Goal: Information Seeking & Learning: Learn about a topic

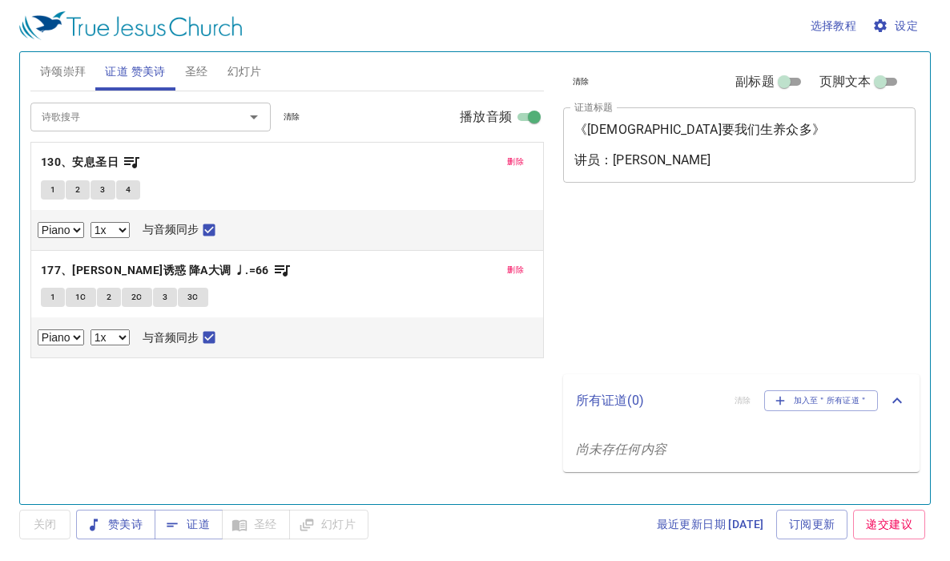
select select "1"
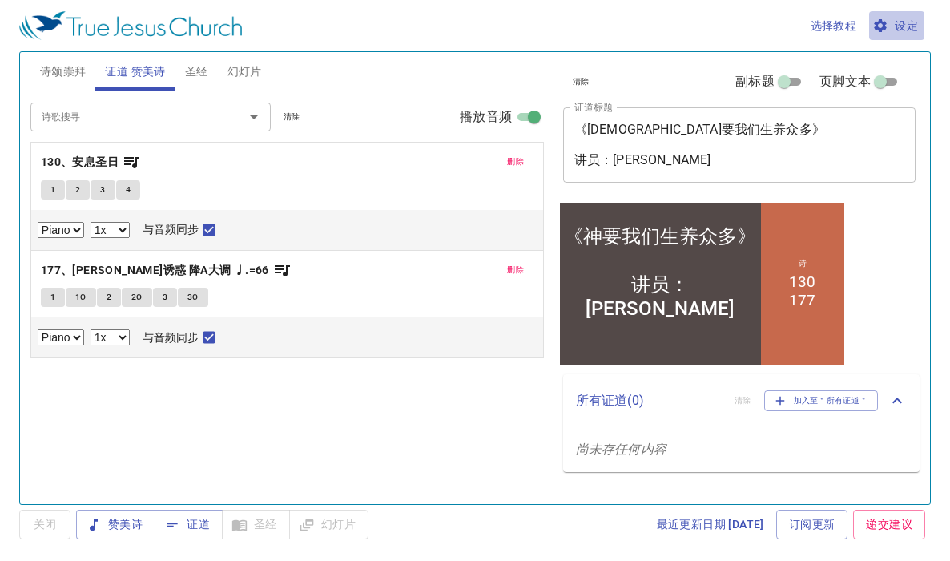
click at [907, 19] on span "设定" at bounding box center [896, 26] width 42 height 20
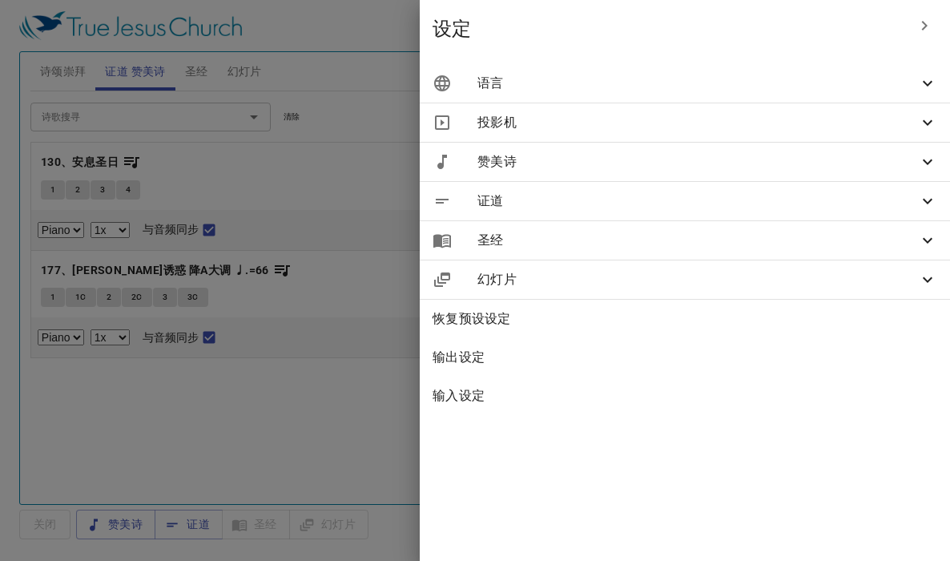
click at [835, 78] on span "语言" at bounding box center [697, 83] width 440 height 19
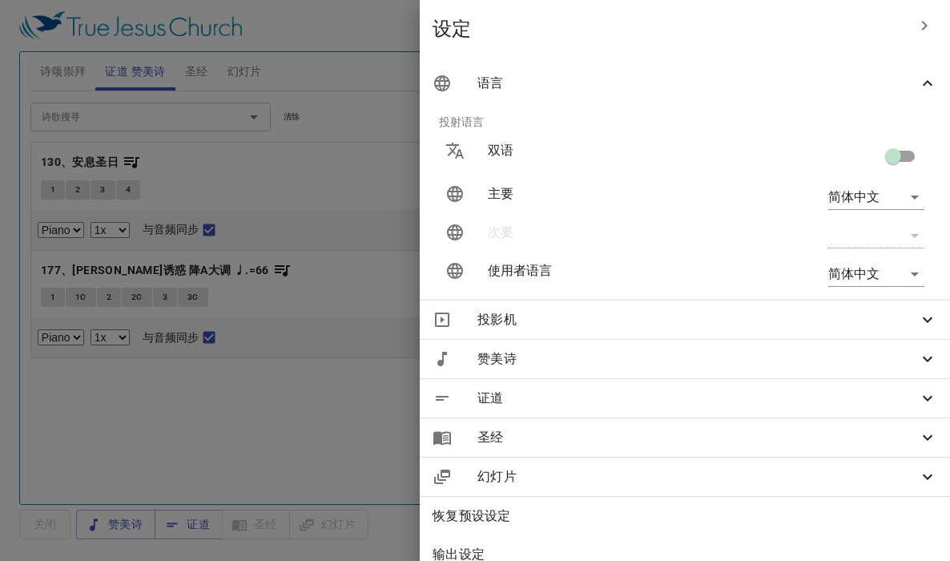
click at [873, 75] on span "语言" at bounding box center [697, 83] width 440 height 19
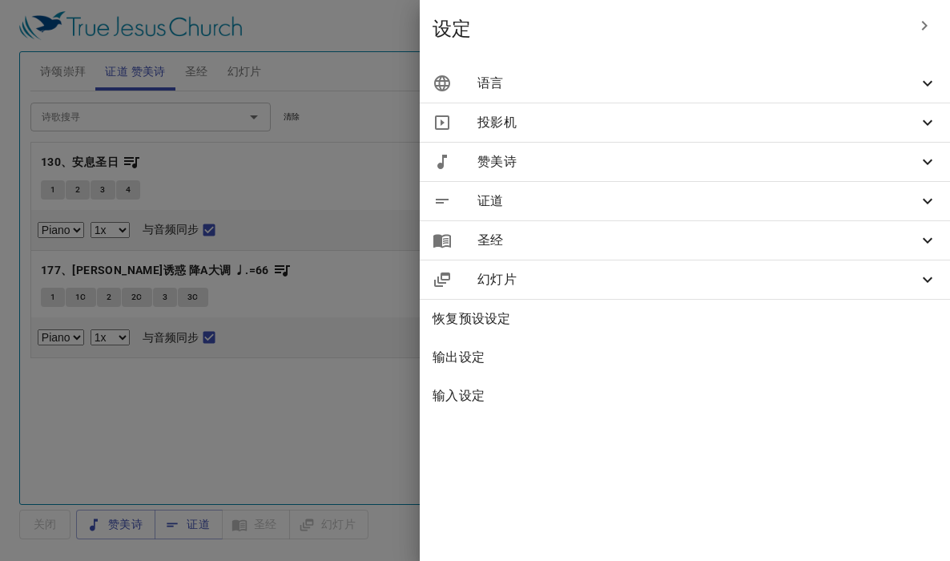
click at [871, 76] on span "语言" at bounding box center [697, 83] width 440 height 19
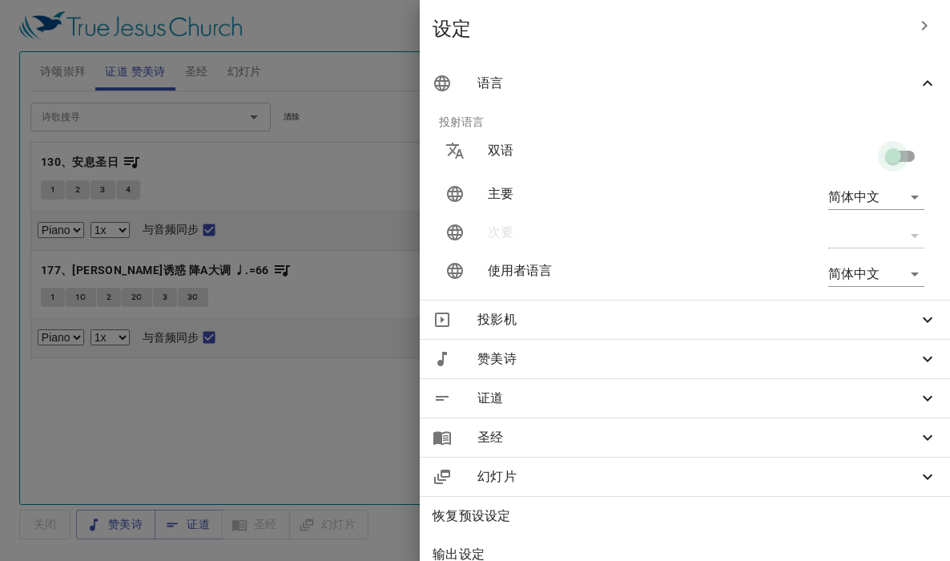
click at [895, 159] on input "checkbox" at bounding box center [892, 159] width 91 height 30
checkbox input "true"
type input "en"
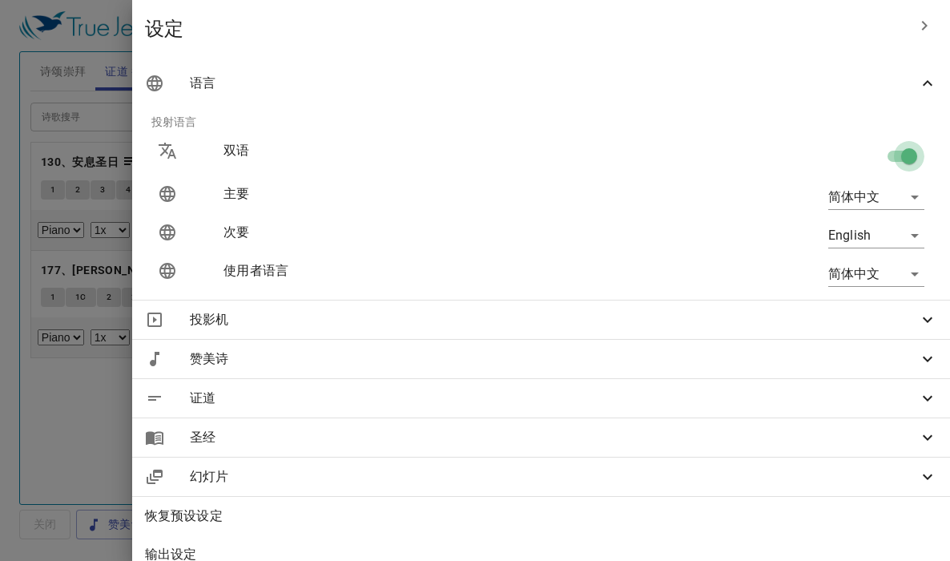
click at [887, 158] on input "checkbox" at bounding box center [908, 159] width 91 height 30
checkbox input "false"
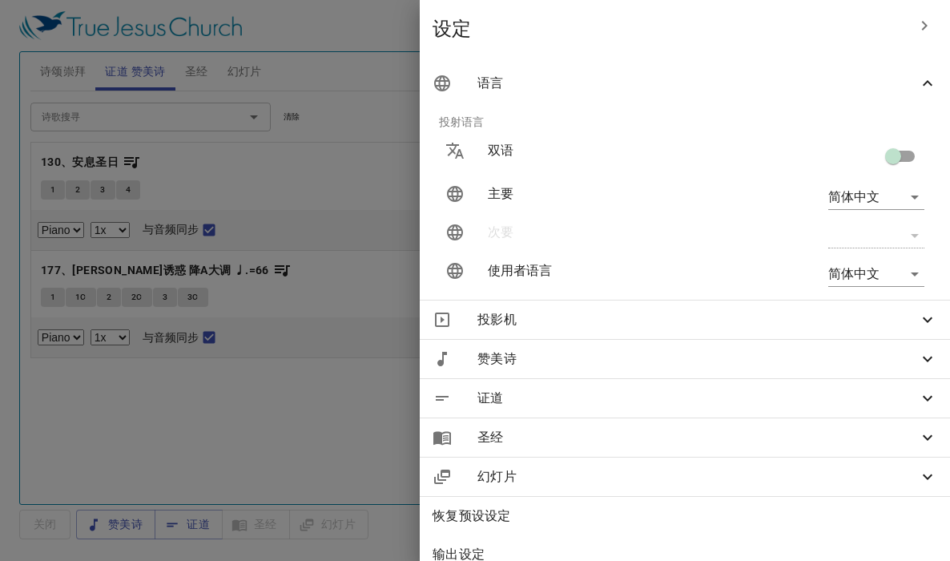
click at [393, 71] on div at bounding box center [475, 280] width 950 height 561
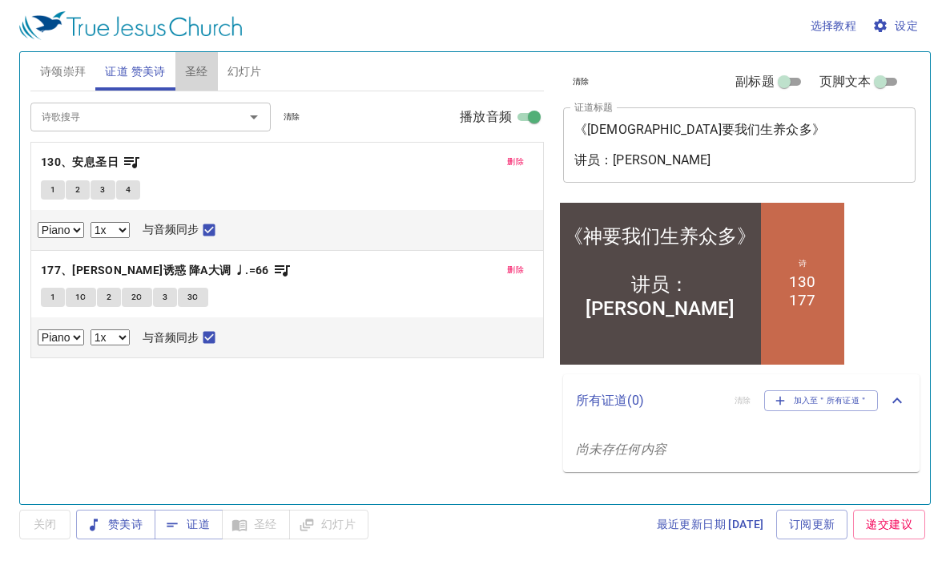
click at [194, 71] on span "圣经" at bounding box center [196, 72] width 23 height 20
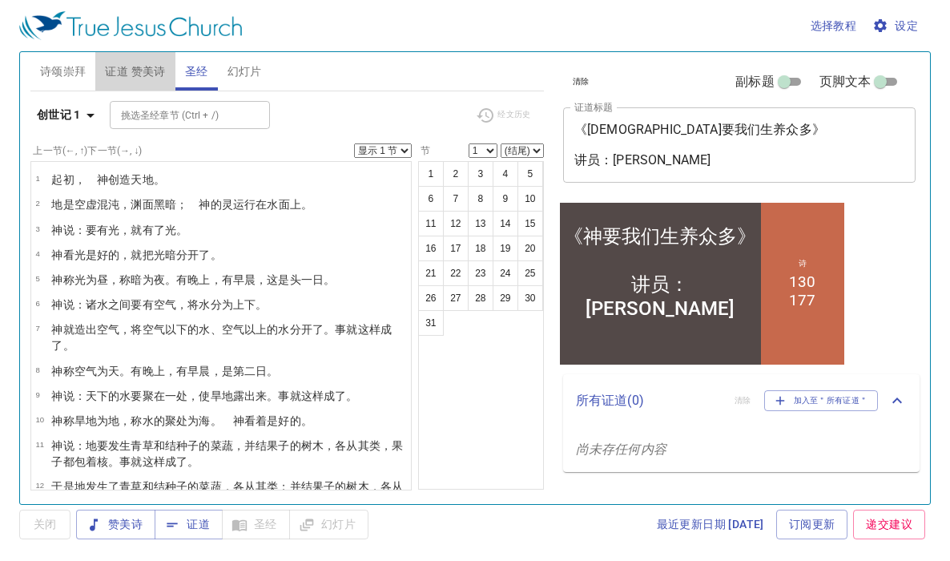
click at [118, 75] on span "证道 赞美诗" at bounding box center [135, 72] width 60 height 20
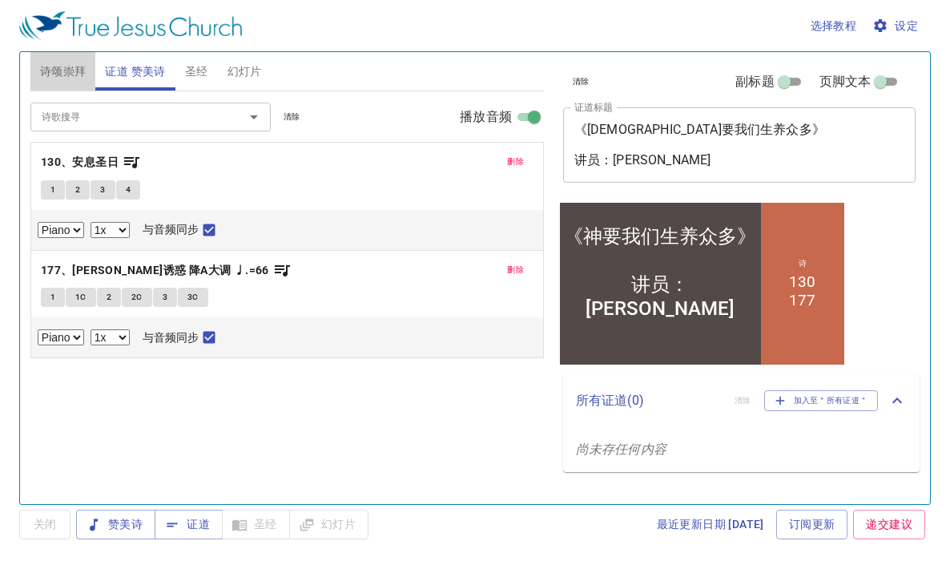
click at [67, 76] on span "诗颂崇拜" at bounding box center [63, 72] width 46 height 20
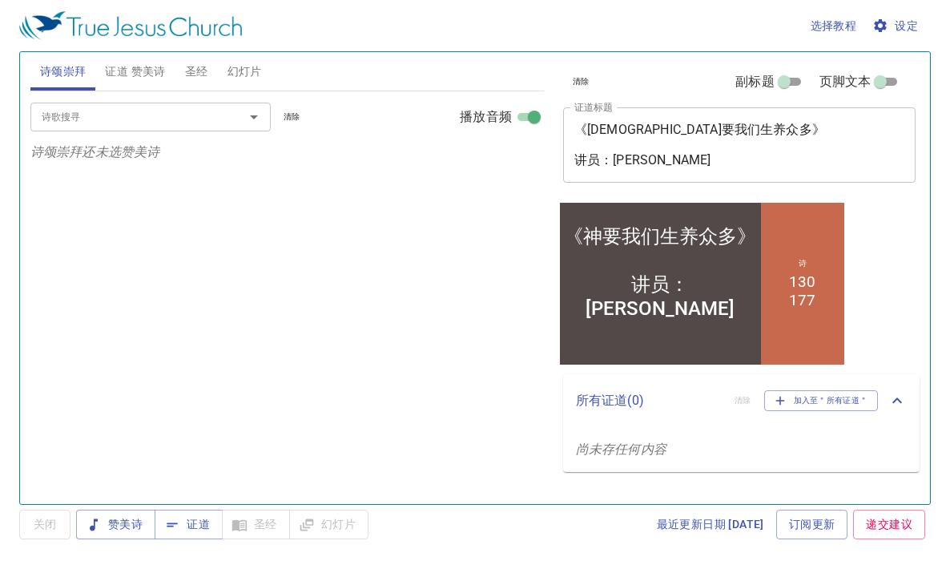
click at [114, 72] on span "证道 赞美诗" at bounding box center [135, 72] width 60 height 20
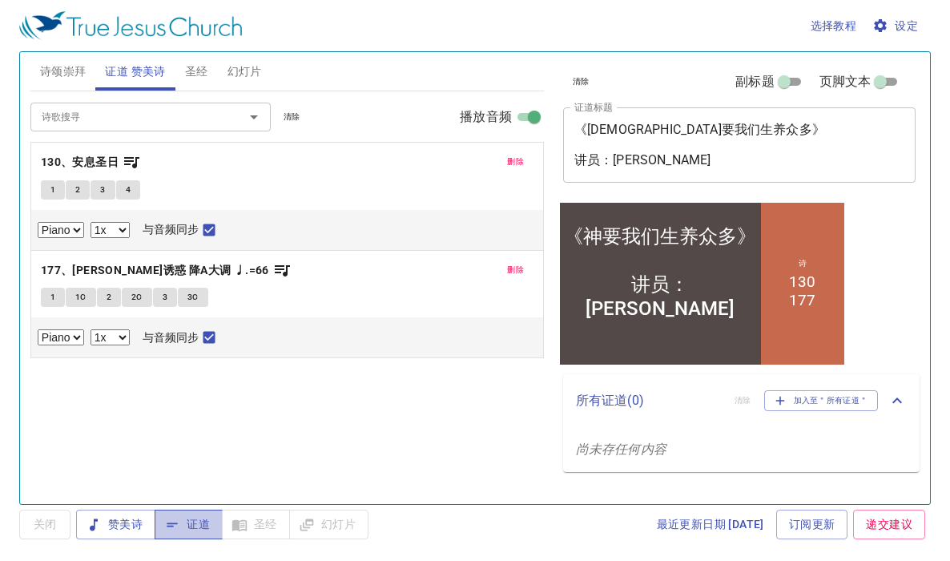
click at [197, 525] on span "证道" at bounding box center [188, 524] width 42 height 20
click at [197, 70] on span "圣经" at bounding box center [196, 72] width 23 height 20
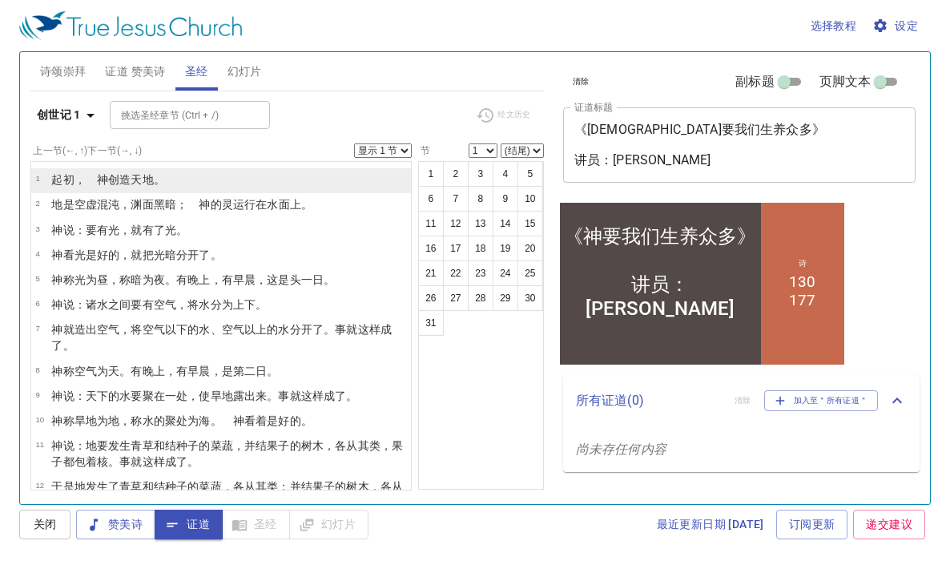
click at [113, 181] on wh430 "创造 天 地 。" at bounding box center [136, 179] width 57 height 13
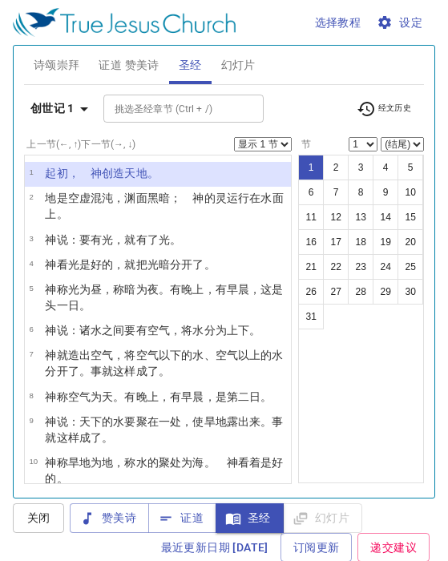
click at [104, 66] on span "证道 赞美诗" at bounding box center [129, 65] width 60 height 20
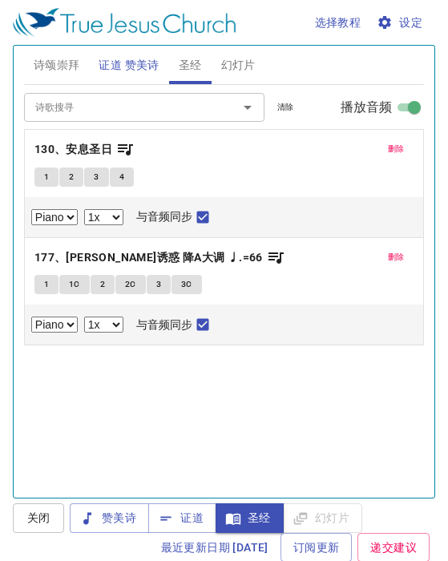
click at [104, 66] on span "证道 赞美诗" at bounding box center [129, 65] width 60 height 20
click at [107, 66] on span "证道 赞美诗" at bounding box center [129, 65] width 60 height 20
click at [191, 521] on span "证道" at bounding box center [182, 518] width 42 height 20
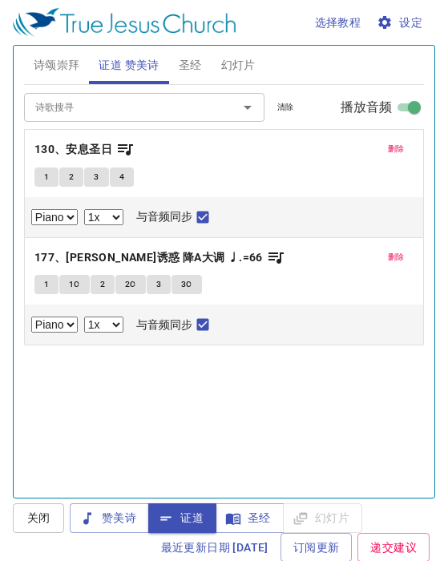
click at [123, 521] on span "赞美诗" at bounding box center [109, 518] width 54 height 20
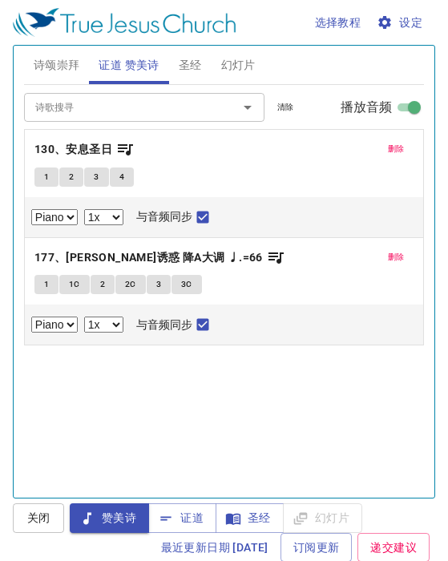
click at [123, 521] on span "赞美诗" at bounding box center [109, 518] width 54 height 20
click at [45, 175] on span "1" at bounding box center [46, 177] width 5 height 14
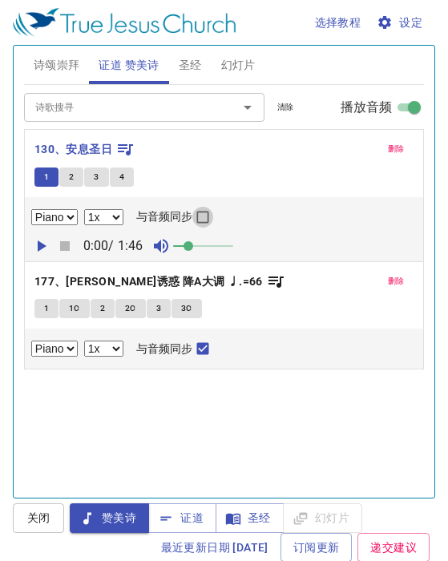
click at [207, 217] on input "与音频同步" at bounding box center [202, 220] width 21 height 21
checkbox input "true"
click at [231, 244] on span at bounding box center [203, 246] width 60 height 22
click at [44, 304] on span "1" at bounding box center [46, 308] width 5 height 14
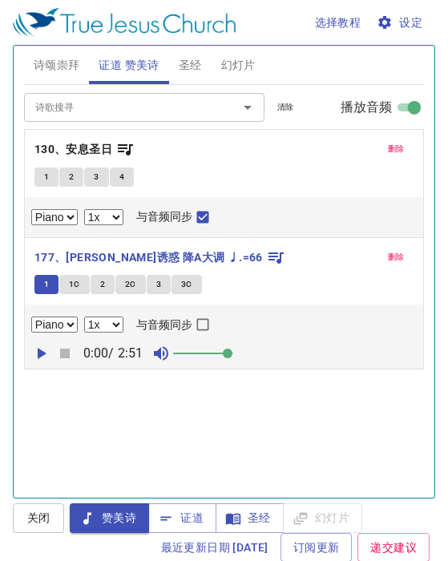
click at [203, 323] on input "与音频同步" at bounding box center [202, 327] width 21 height 21
checkbox input "true"
click at [184, 404] on div "诗歌搜寻 诗歌搜寻 清除 播放音频 删除 130、安息圣日 1 2 3 4 Piano 0.6x 0.7x 0.8x 0.9x 1x 1.1x 1.2x 1.…" at bounding box center [224, 284] width 400 height 399
click at [63, 65] on span "诗颂崇拜" at bounding box center [57, 65] width 46 height 20
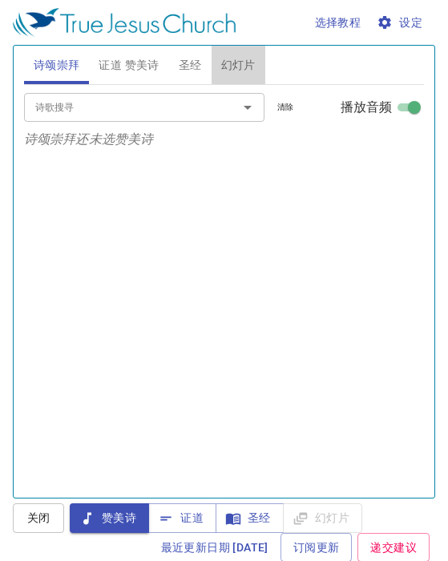
click at [239, 62] on span "幻灯片" at bounding box center [238, 65] width 34 height 20
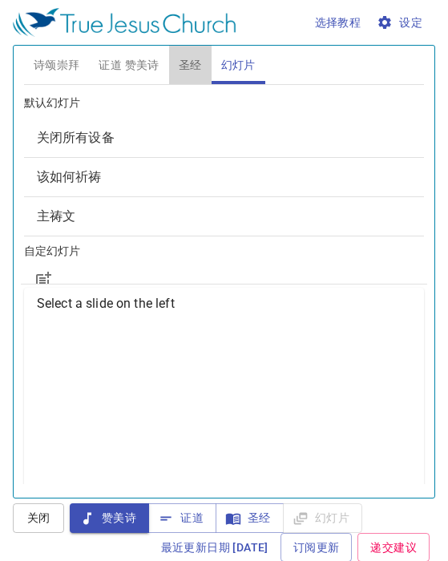
click at [187, 69] on span "圣经" at bounding box center [190, 65] width 23 height 20
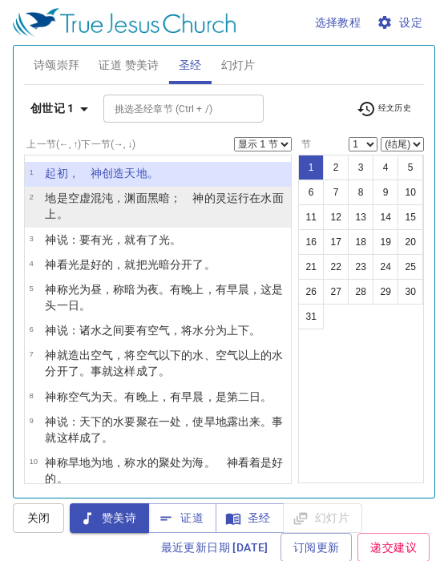
click at [112, 203] on wh8414 "混沌 ，渊 面 黑暗 ；　神 的灵 运行 在水 面 上 。" at bounding box center [164, 205] width 238 height 29
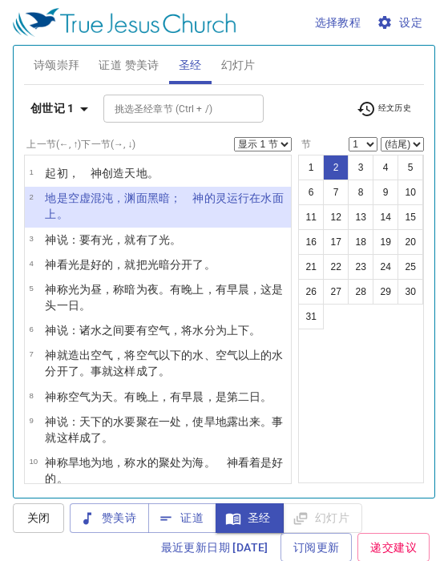
select select "2"
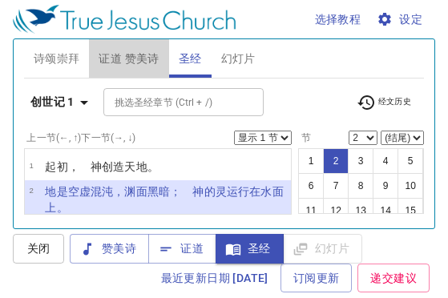
click at [139, 58] on span "证道 赞美诗" at bounding box center [129, 59] width 60 height 20
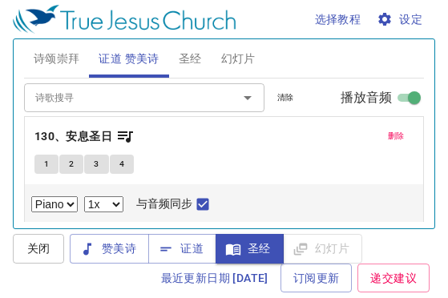
click at [195, 59] on span "圣经" at bounding box center [190, 59] width 23 height 20
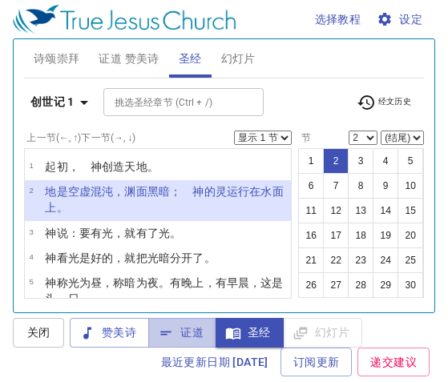
click at [172, 336] on icon "button" at bounding box center [166, 333] width 16 height 16
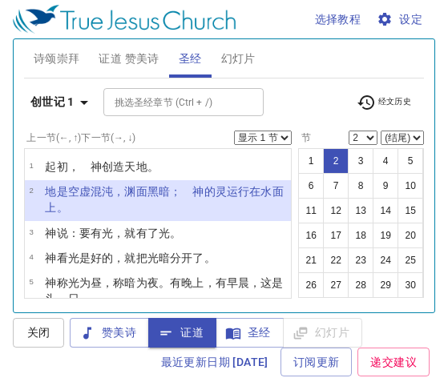
click at [114, 62] on span "证道 赞美诗" at bounding box center [129, 59] width 60 height 20
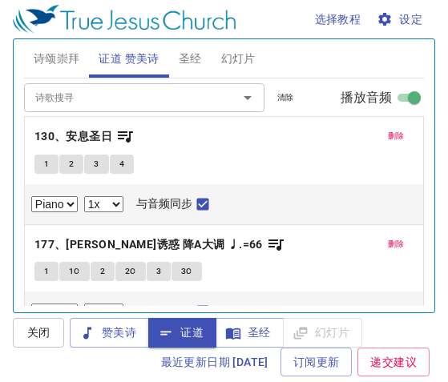
click at [111, 58] on span "证道 赞美诗" at bounding box center [129, 59] width 60 height 20
click at [144, 56] on span "证道 赞美诗" at bounding box center [129, 59] width 60 height 20
click at [46, 169] on span "1" at bounding box center [46, 164] width 5 height 14
checkbox input "false"
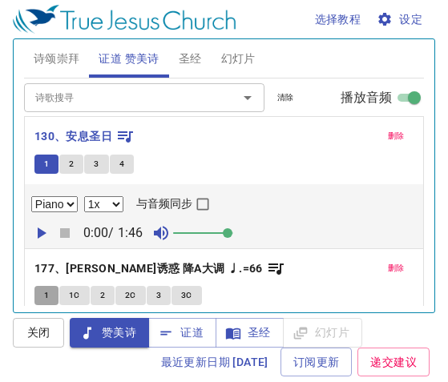
click at [47, 293] on span "1" at bounding box center [46, 295] width 5 height 14
checkbox input "false"
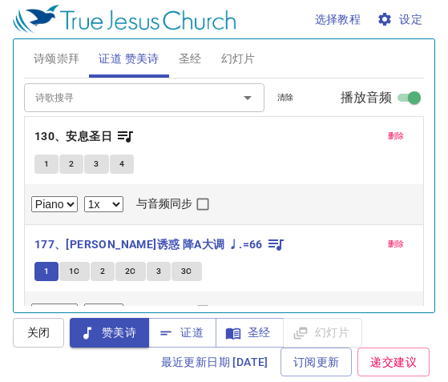
click at [59, 62] on span "诗颂崇拜" at bounding box center [57, 59] width 46 height 20
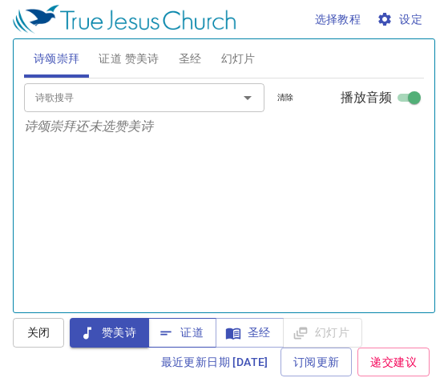
click at [194, 333] on span "证道" at bounding box center [182, 333] width 42 height 20
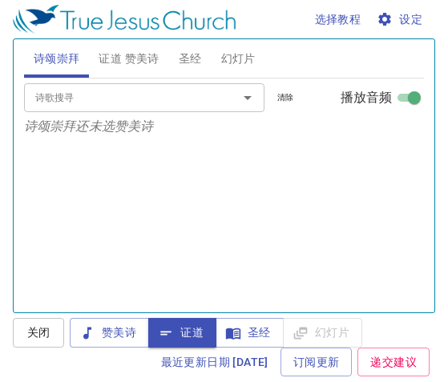
click at [237, 56] on span "幻灯片" at bounding box center [238, 59] width 34 height 20
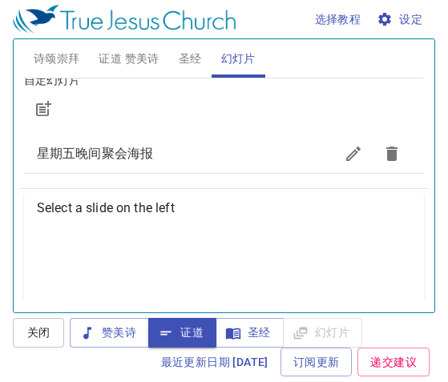
click at [166, 158] on span "星期五晚间聚会海报" at bounding box center [185, 153] width 297 height 19
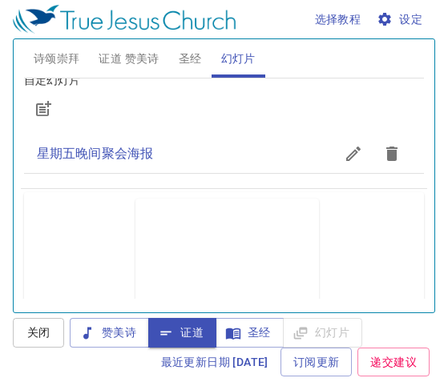
click at [187, 61] on span "圣经" at bounding box center [190, 59] width 23 height 20
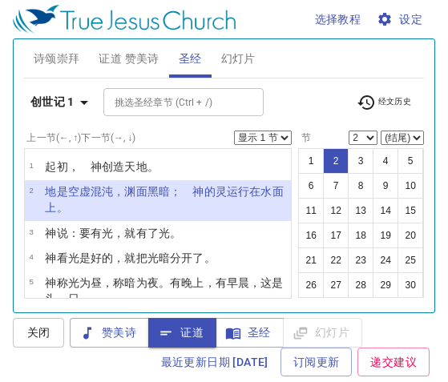
click at [115, 58] on span "证道 赞美诗" at bounding box center [129, 59] width 60 height 20
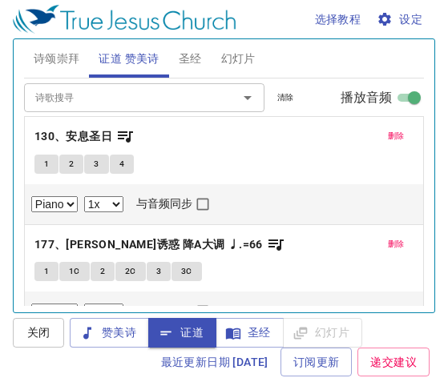
click at [163, 336] on icon "button" at bounding box center [166, 333] width 16 height 16
click at [122, 207] on select "0.6x 0.7x 0.8x 0.9x 1x 1.1x 1.2x 1.3x 1.4x 1.5x 1.7x 2x" at bounding box center [103, 204] width 39 height 16
select select "0.9"
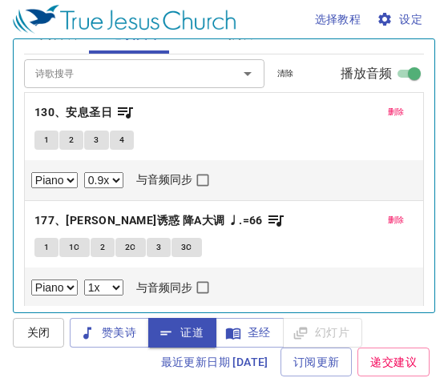
scroll to position [24, 0]
click at [123, 288] on select "0.6x 0.7x 0.8x 0.9x 1x 1.1x 1.2x 1.3x 1.4x 1.5x 1.7x 2x" at bounding box center [103, 288] width 39 height 16
select select "0.9"
click at [205, 179] on input "与音频同步" at bounding box center [202, 183] width 21 height 21
checkbox input "true"
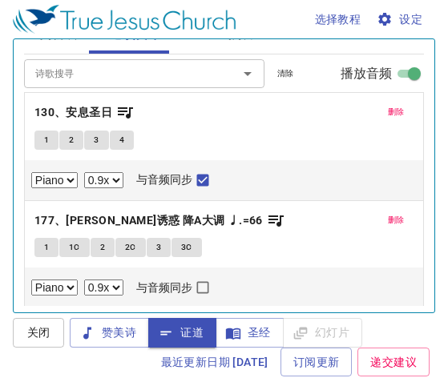
click at [210, 284] on input "与音频同步" at bounding box center [202, 290] width 21 height 21
checkbox input "true"
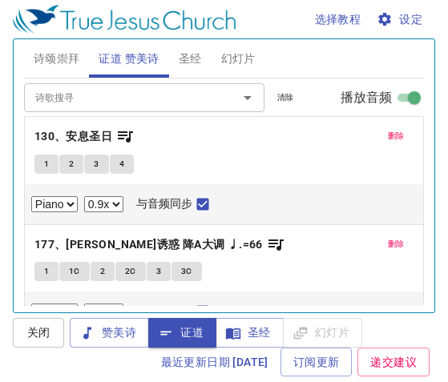
scroll to position [0, 0]
click at [55, 61] on span "诗颂崇拜" at bounding box center [57, 59] width 46 height 20
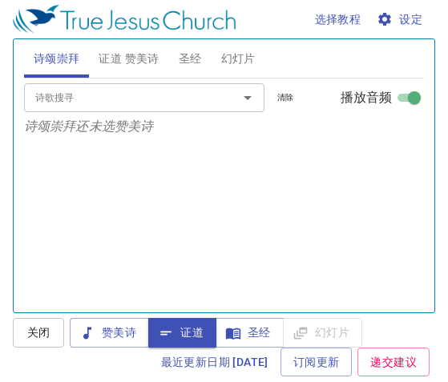
click at [75, 106] on input "诗歌搜寻" at bounding box center [120, 97] width 183 height 18
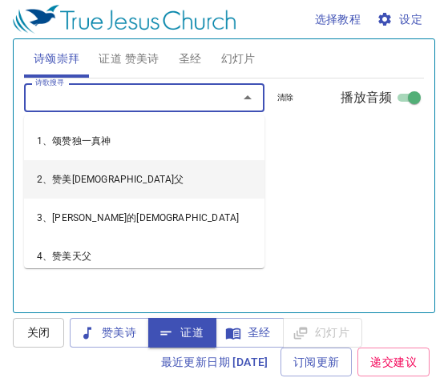
click at [93, 183] on li "2、赞美[DEMOGRAPHIC_DATA]父" at bounding box center [144, 179] width 240 height 38
select select "1"
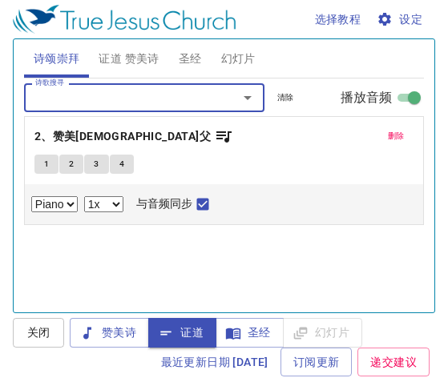
click at [109, 58] on span "证道 赞美诗" at bounding box center [129, 59] width 60 height 20
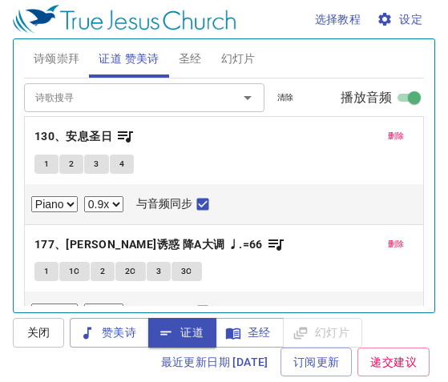
click at [50, 162] on button "1" at bounding box center [46, 164] width 24 height 19
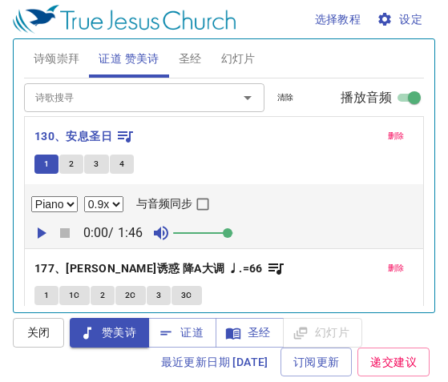
click at [39, 235] on icon "button" at bounding box center [42, 232] width 9 height 11
click at [42, 231] on icon "button" at bounding box center [41, 232] width 10 height 11
click at [206, 199] on input "与音频同步" at bounding box center [202, 207] width 21 height 21
checkbox input "true"
click at [39, 235] on icon "button" at bounding box center [42, 232] width 9 height 11
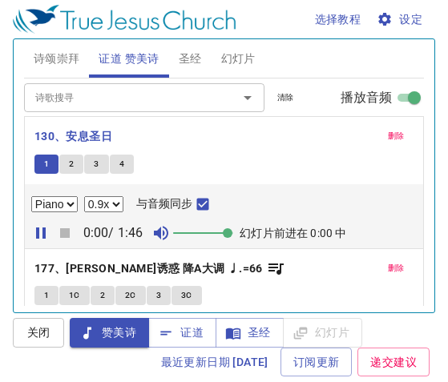
click at [41, 231] on icon "button" at bounding box center [40, 232] width 19 height 19
click at [49, 295] on button "1" at bounding box center [46, 295] width 24 height 19
checkbox input "false"
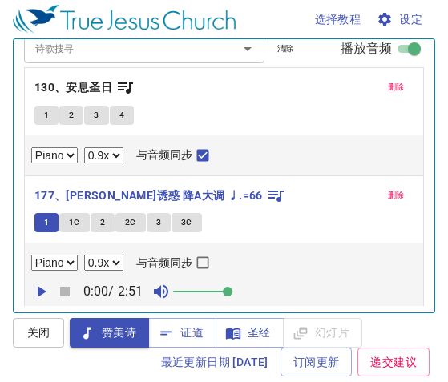
scroll to position [48, 0]
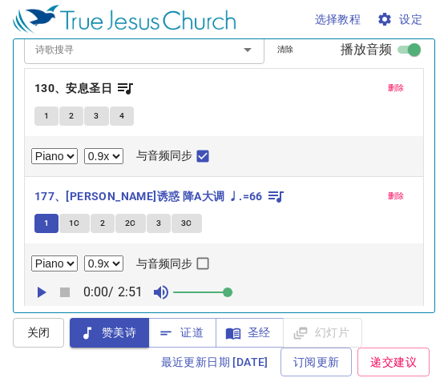
click at [42, 291] on icon "button" at bounding box center [42, 292] width 9 height 11
click at [165, 288] on icon "button" at bounding box center [160, 292] width 19 height 19
click at [39, 289] on icon "button" at bounding box center [40, 292] width 19 height 19
click at [388, 89] on span "删除" at bounding box center [396, 88] width 17 height 14
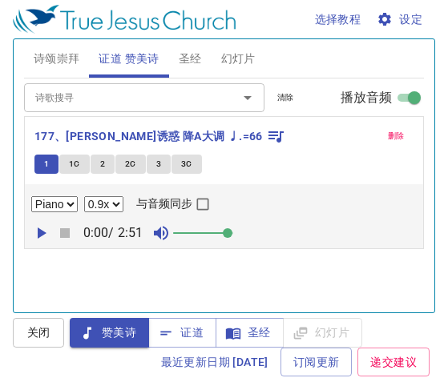
scroll to position [0, 0]
click at [249, 99] on icon "Open" at bounding box center [247, 97] width 19 height 19
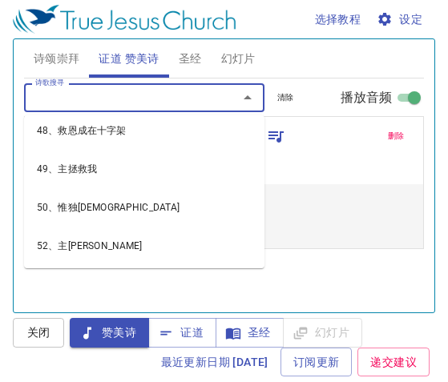
scroll to position [2020, 0]
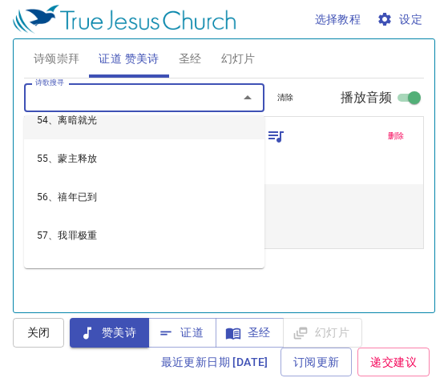
click at [93, 97] on input "诗歌搜寻" at bounding box center [120, 97] width 183 height 18
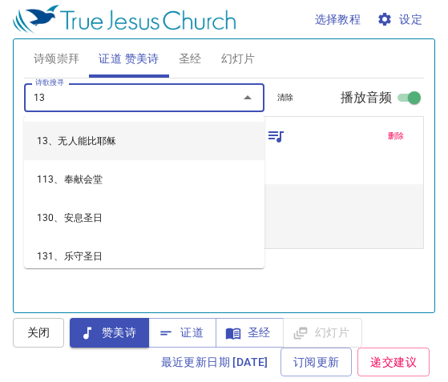
type input "130"
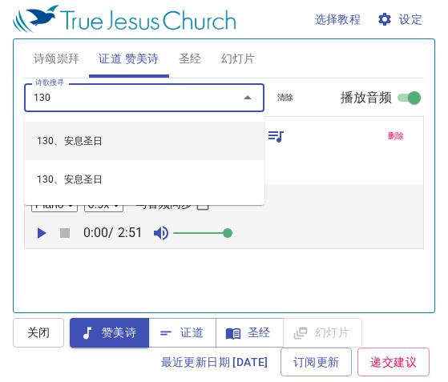
click at [93, 143] on li "130、安息圣日" at bounding box center [144, 141] width 240 height 38
select select "1"
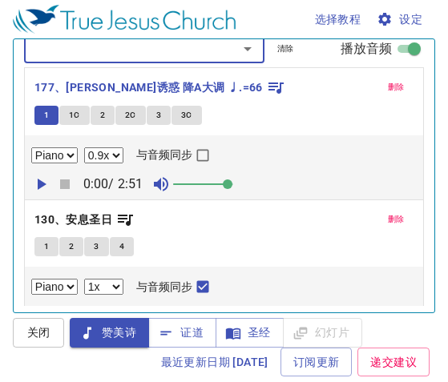
scroll to position [48, 0]
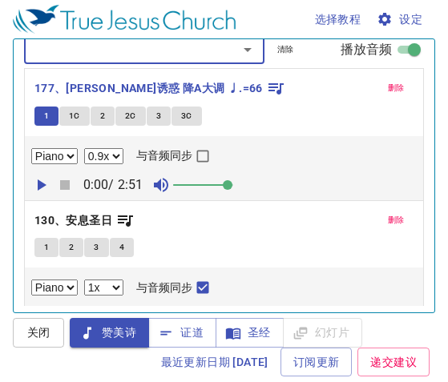
click at [44, 244] on span "1" at bounding box center [46, 247] width 5 height 14
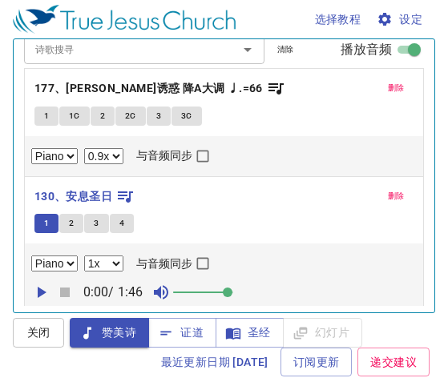
click at [205, 260] on input "与音频同步" at bounding box center [202, 266] width 21 height 21
checkbox input "true"
click at [42, 286] on icon "button" at bounding box center [40, 292] width 19 height 19
click at [42, 288] on icon "button" at bounding box center [40, 292] width 19 height 19
select select "0.9"
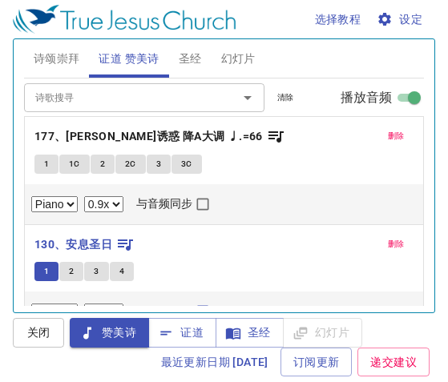
scroll to position [0, 0]
click at [388, 136] on span "删除" at bounding box center [396, 136] width 17 height 14
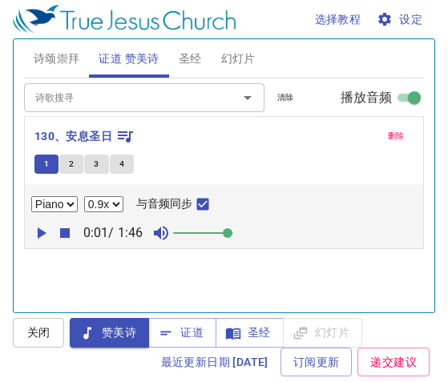
click at [163, 94] on input "诗歌搜寻" at bounding box center [120, 97] width 183 height 18
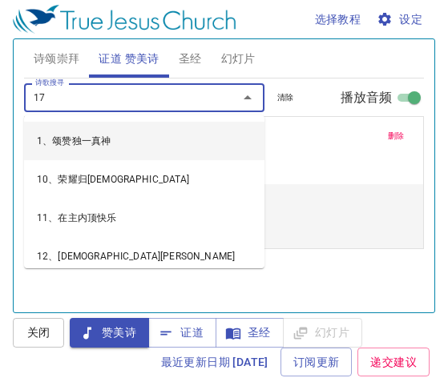
type input "177"
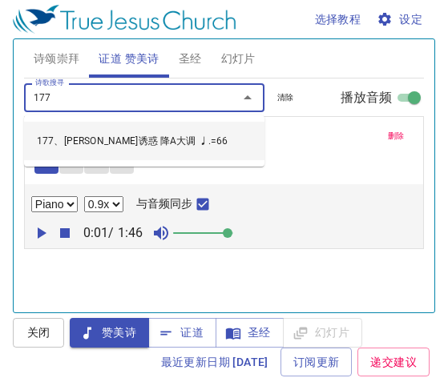
click at [134, 149] on li "177、[PERSON_NAME]诱惑 降A大调 ♩.=66" at bounding box center [144, 141] width 240 height 38
select select "1"
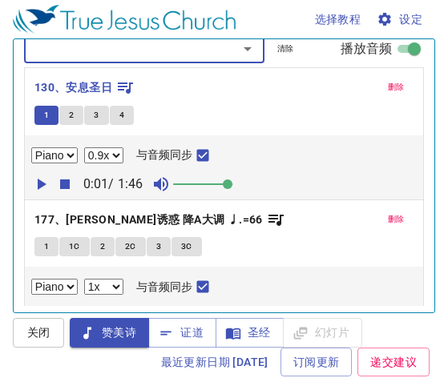
scroll to position [48, 0]
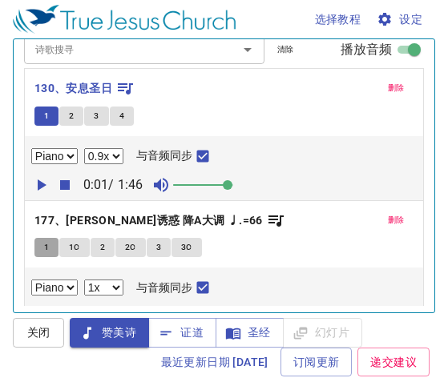
click at [49, 242] on button "1" at bounding box center [46, 247] width 24 height 19
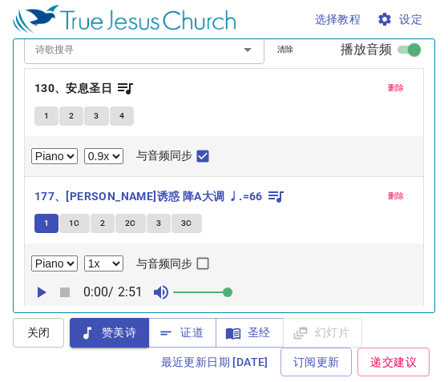
click at [210, 259] on input "与音频同步" at bounding box center [202, 266] width 21 height 21
checkbox input "true"
click at [43, 288] on icon "button" at bounding box center [40, 292] width 19 height 19
click at [120, 263] on select "0.6x 0.7x 0.8x 0.9x 1x 1.1x 1.2x 1.3x 1.4x 1.5x 1.7x 2x" at bounding box center [103, 263] width 39 height 16
select select "0.9"
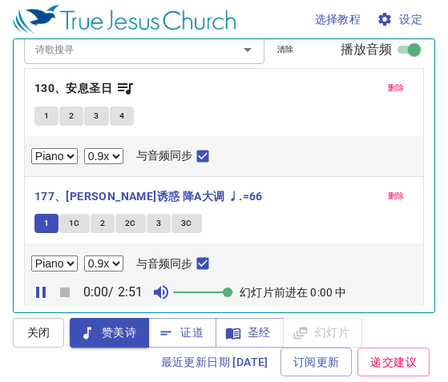
click at [40, 292] on icon "button" at bounding box center [40, 292] width 19 height 19
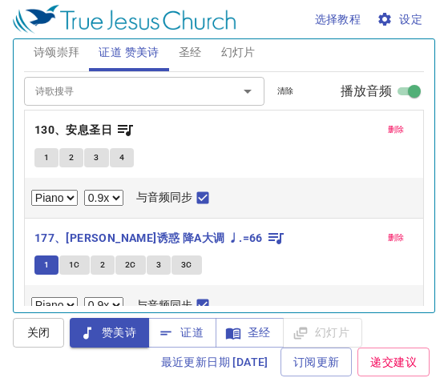
scroll to position [0, 0]
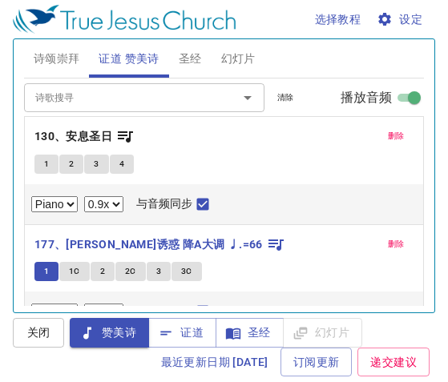
click at [388, 242] on span "删除" at bounding box center [396, 244] width 17 height 14
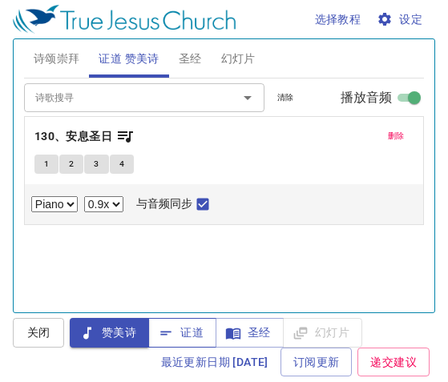
click at [191, 337] on span "证道" at bounding box center [182, 333] width 42 height 20
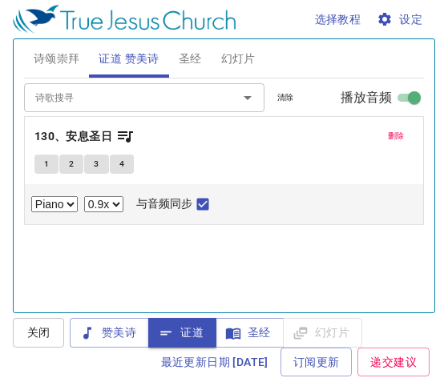
click at [101, 104] on input "诗歌搜寻" at bounding box center [120, 97] width 183 height 18
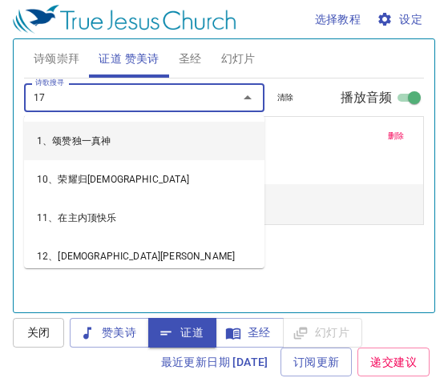
type input "177"
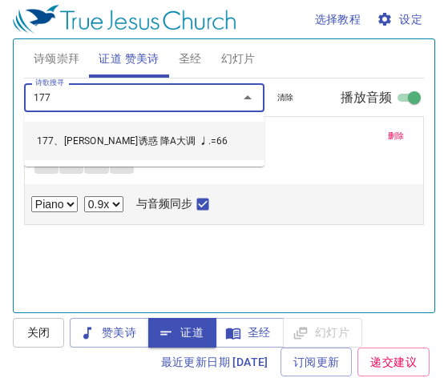
click at [148, 149] on li "177、[PERSON_NAME]诱惑 降A大调 ♩.=66" at bounding box center [144, 141] width 240 height 38
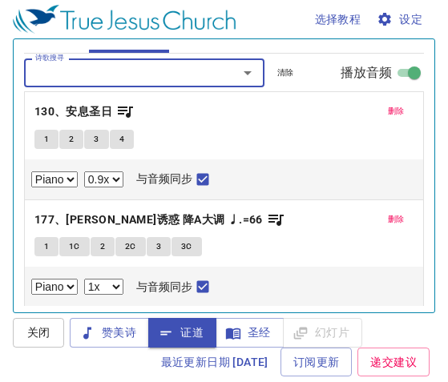
scroll to position [24, 0]
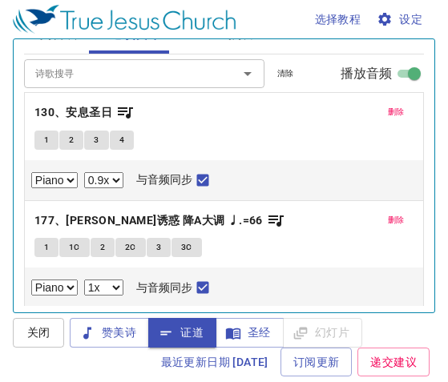
select select "0.9"
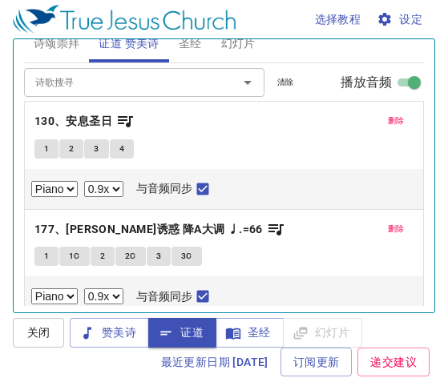
scroll to position [17, 0]
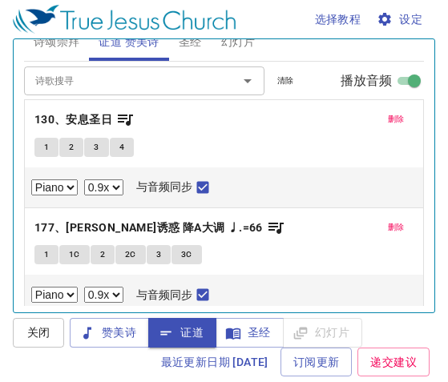
click at [47, 146] on span "1" at bounding box center [46, 147] width 5 height 14
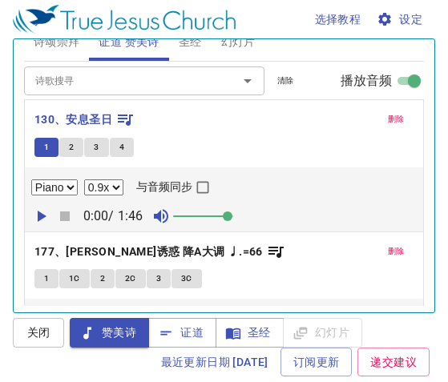
click at [39, 216] on icon "button" at bounding box center [42, 216] width 9 height 11
click at [209, 183] on input "与音频同步" at bounding box center [202, 190] width 21 height 21
checkbox input "true"
click at [40, 216] on icon "button" at bounding box center [40, 216] width 19 height 19
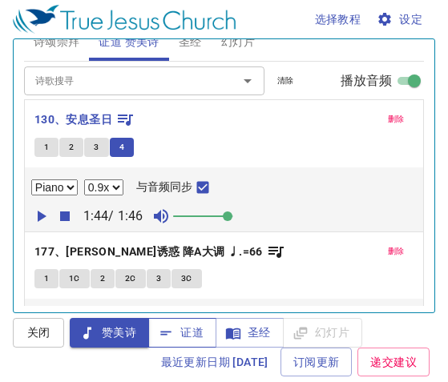
click at [199, 331] on span "证道" at bounding box center [182, 333] width 42 height 20
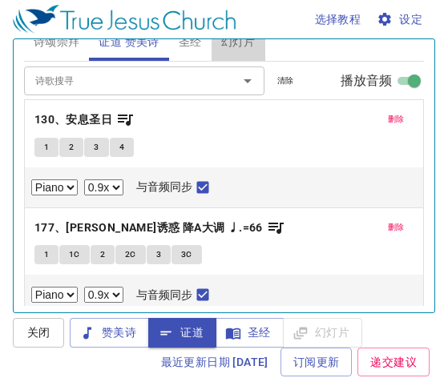
click at [241, 44] on span "幻灯片" at bounding box center [238, 42] width 34 height 20
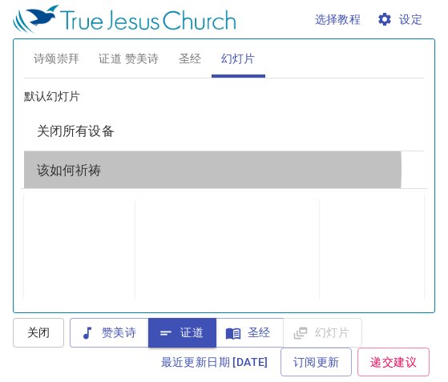
click at [72, 168] on span "该如何祈祷" at bounding box center [69, 170] width 65 height 15
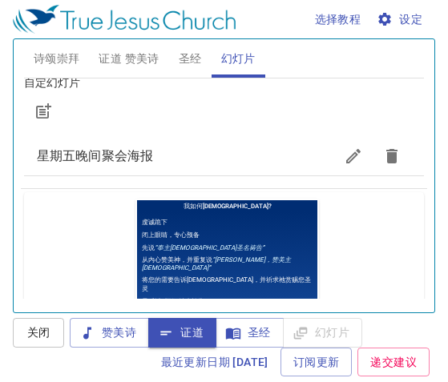
scroll to position [161, 0]
click at [155, 162] on span "星期五晚间聚会海报" at bounding box center [185, 156] width 297 height 19
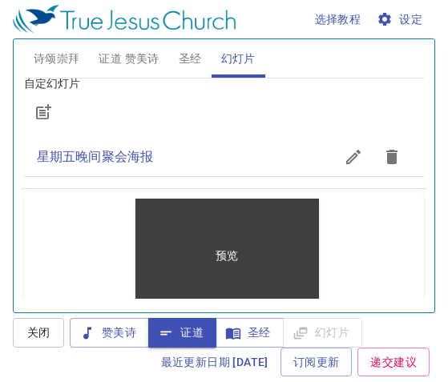
click at [210, 238] on div "预览" at bounding box center [226, 256] width 183 height 115
click at [215, 259] on p "预览" at bounding box center [226, 255] width 22 height 16
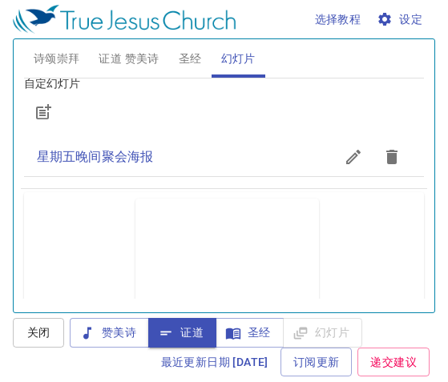
click at [186, 334] on span "证道" at bounding box center [182, 333] width 42 height 20
click at [189, 64] on span "圣经" at bounding box center [190, 59] width 23 height 20
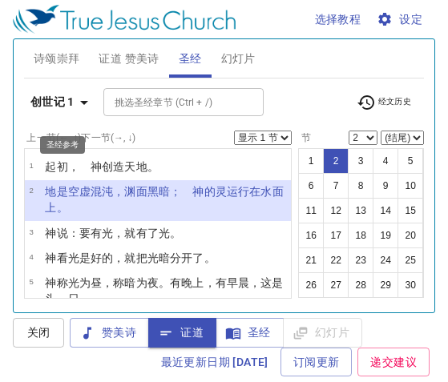
click at [82, 102] on icon "button" at bounding box center [83, 102] width 19 height 19
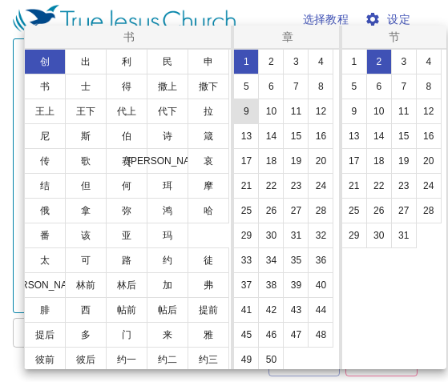
click at [259, 110] on button "9" at bounding box center [246, 112] width 26 height 26
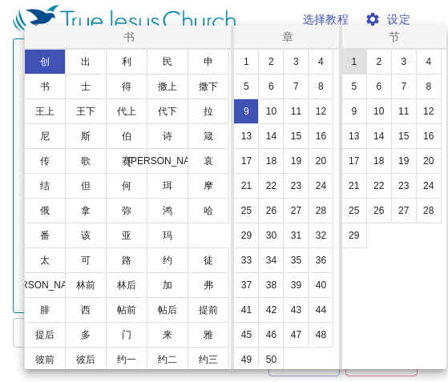
click at [355, 62] on button "1" at bounding box center [354, 62] width 26 height 26
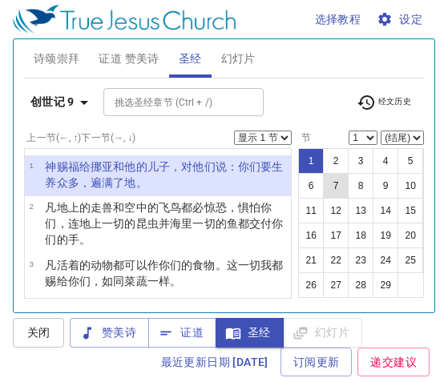
click at [348, 187] on button "7" at bounding box center [336, 186] width 26 height 26
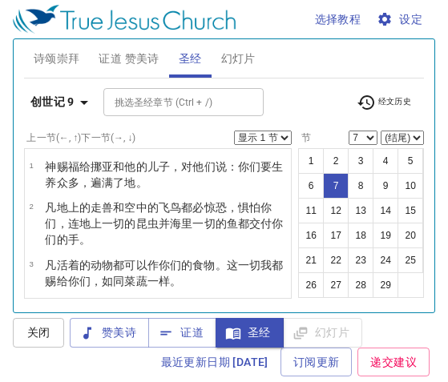
scroll to position [53, 0]
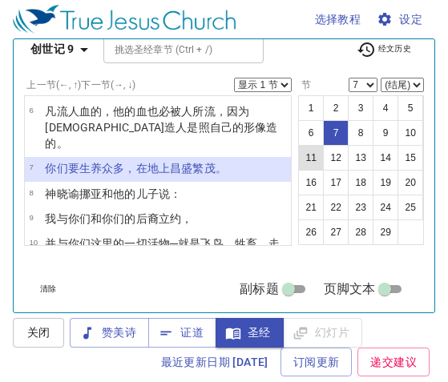
click at [324, 161] on button "11" at bounding box center [311, 158] width 26 height 26
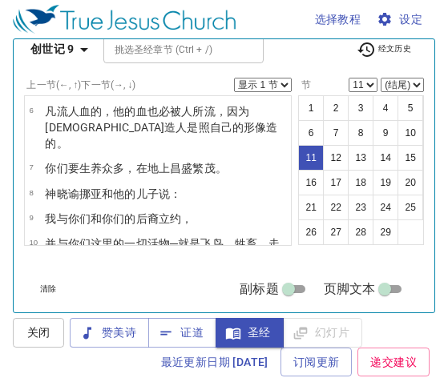
scroll to position [54, 0]
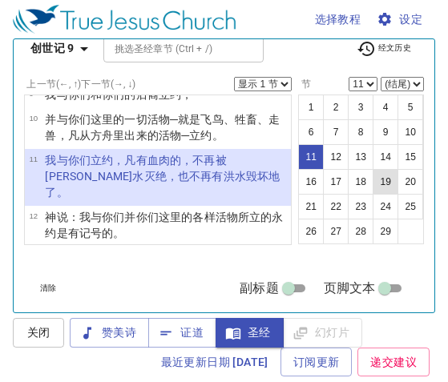
click at [372, 195] on button "19" at bounding box center [385, 182] width 26 height 26
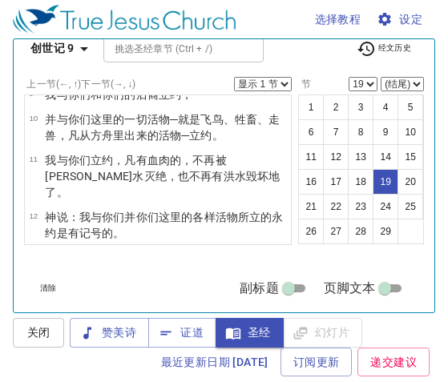
scroll to position [53, 0]
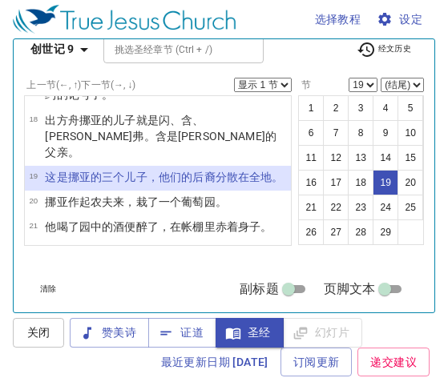
click at [271, 87] on select "显示 1 节 显示 2 节 显示 3 节 显示 4 节 显示 5 节" at bounding box center [263, 85] width 58 height 14
click at [298, 109] on button "1" at bounding box center [311, 108] width 26 height 26
select select "1"
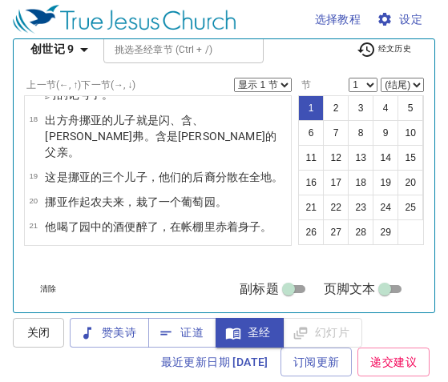
scroll to position [6, 0]
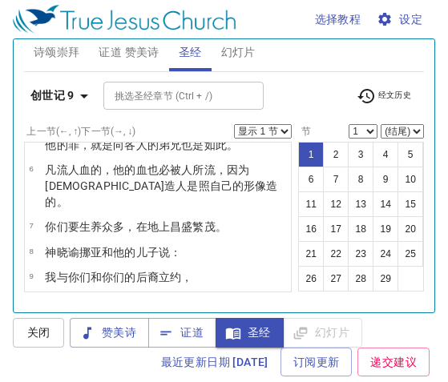
scroll to position [196, 0]
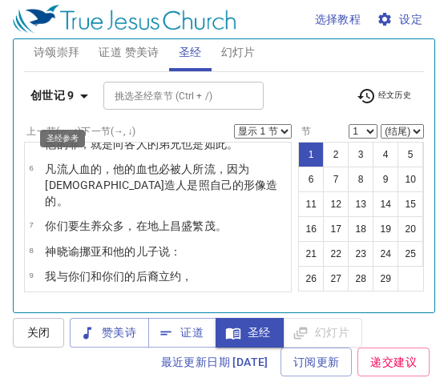
click at [64, 95] on b "创世记 9" at bounding box center [52, 96] width 44 height 20
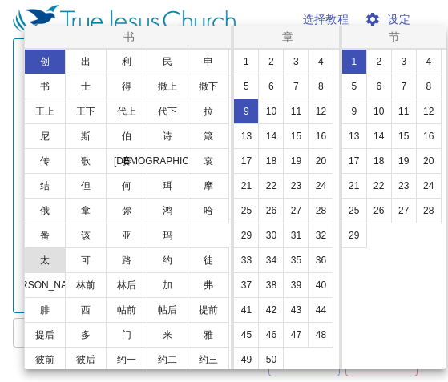
click at [50, 273] on button "太" at bounding box center [45, 260] width 42 height 26
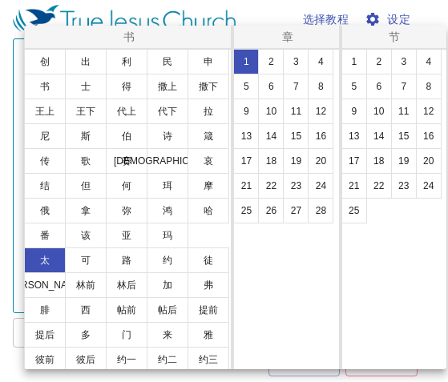
scroll to position [0, 0]
click at [322, 211] on button "28" at bounding box center [321, 211] width 26 height 26
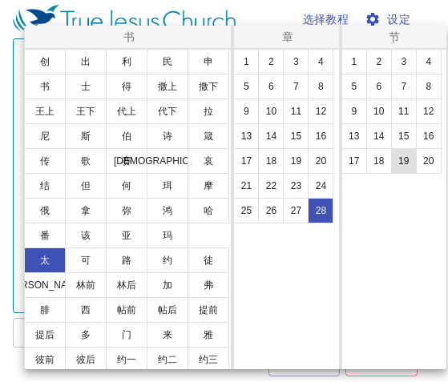
click at [403, 159] on button "19" at bounding box center [404, 161] width 26 height 26
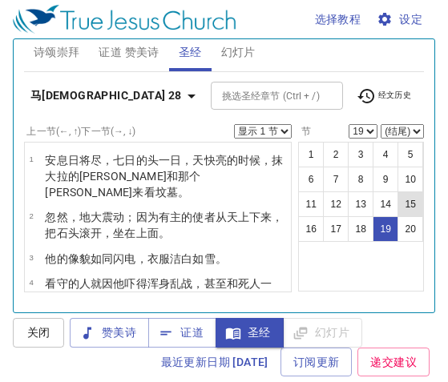
scroll to position [53, 0]
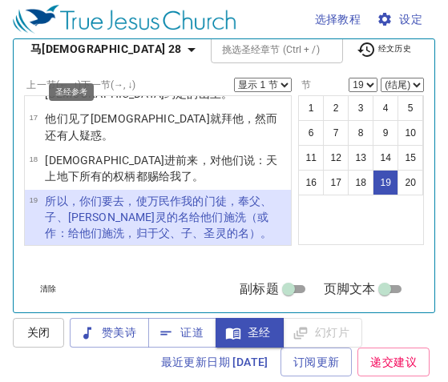
click at [59, 56] on b "马太福音 28" at bounding box center [105, 49] width 151 height 20
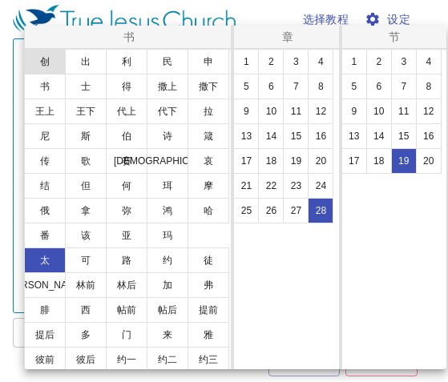
click at [48, 70] on button "创" at bounding box center [45, 62] width 42 height 26
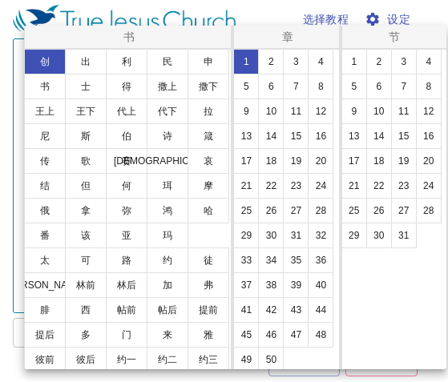
scroll to position [0, 0]
click at [259, 111] on button "9" at bounding box center [246, 112] width 26 height 26
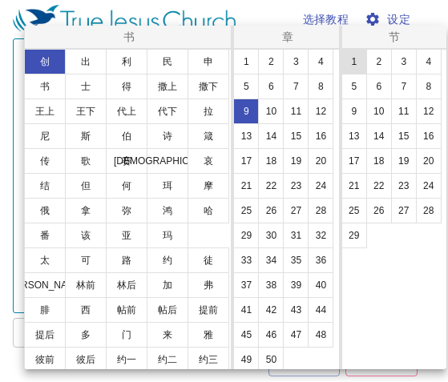
click at [355, 62] on button "1" at bounding box center [354, 62] width 26 height 26
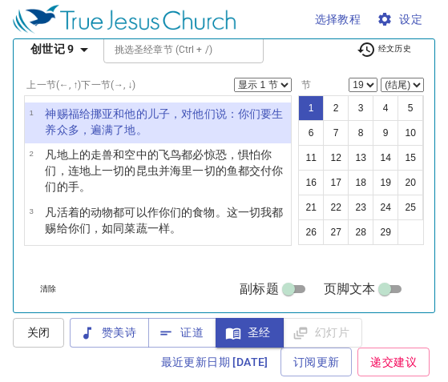
select select "1"
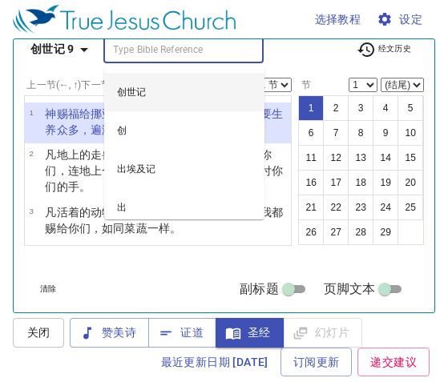
click at [231, 47] on input "挑选圣经章节 (Ctrl + /)" at bounding box center [170, 49] width 124 height 18
click at [292, 55] on div "挑选圣经章节 (Ctrl + /) 挑选圣经章节 (Ctrl + /)" at bounding box center [222, 49] width 239 height 28
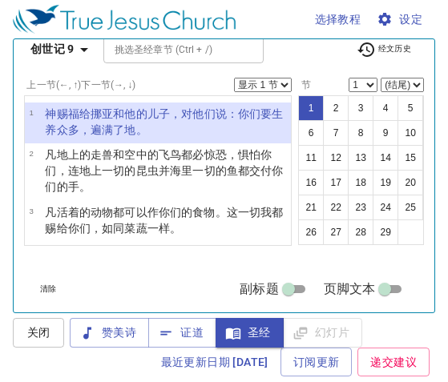
click at [271, 89] on select "显示 1 节 显示 2 节 显示 3 节 显示 4 节 显示 5 节" at bounding box center [263, 85] width 58 height 14
select select "5"
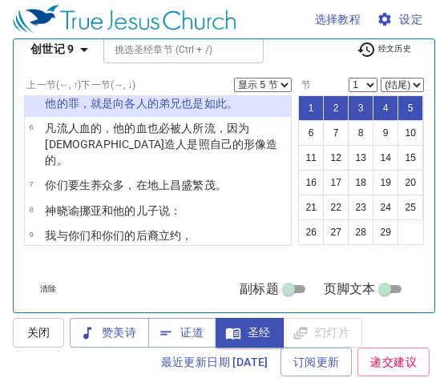
scroll to position [199, 0]
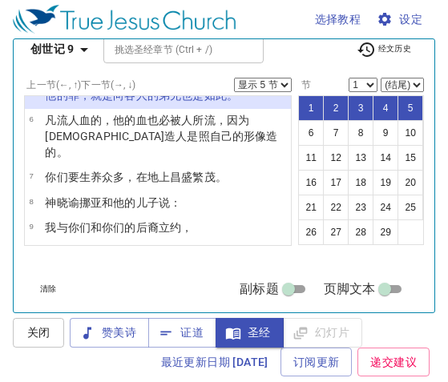
click at [350, 89] on select "1 2 3 4 5 6 7 8 9 10 11 12 13 14 15 16 17 18 19 20 21 22 23 24 25 26 27 28 29" at bounding box center [362, 85] width 29 height 14
click at [405, 89] on select "(结尾) 2 3 4 5 6 7 8 9 10 11 12 13 14 15 16 17 18 19 20 21 22 23 24 25 26 27 28 29" at bounding box center [401, 85] width 43 height 14
click at [323, 106] on button "2" at bounding box center [336, 108] width 26 height 26
select select "2"
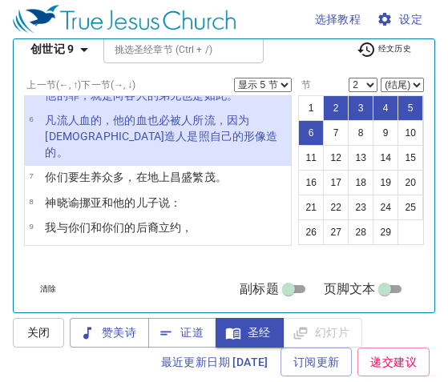
scroll to position [2, 0]
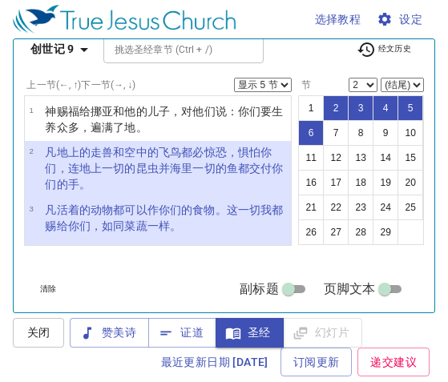
click at [272, 88] on select "显示 1 节 显示 2 节 显示 3 节 显示 4 节 显示 5 节" at bounding box center [263, 85] width 58 height 14
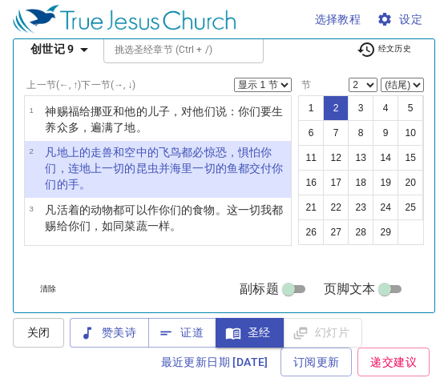
click at [275, 89] on select "显示 1 节 显示 2 节 显示 3 节 显示 4 节 显示 5 节" at bounding box center [263, 85] width 58 height 14
select select "2"
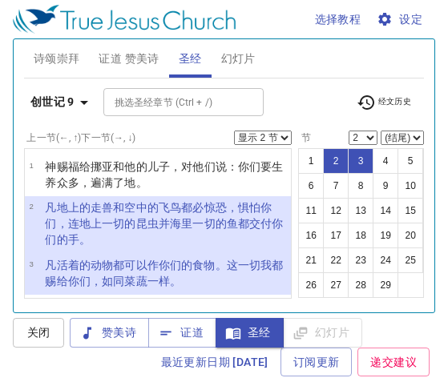
select select "2"
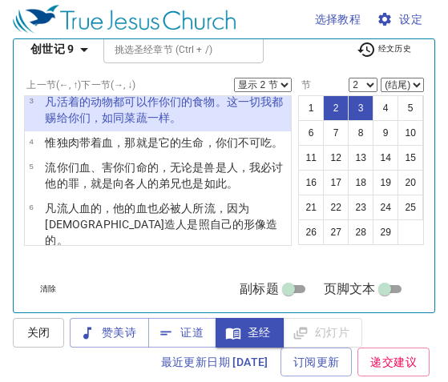
scroll to position [115, 0]
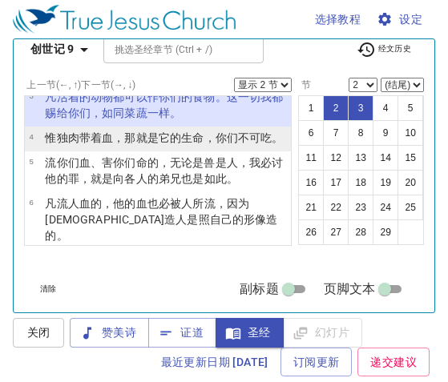
click at [134, 146] on p "惟 独肉 带着血 ，那就是它的生命 ，你们不可吃 。" at bounding box center [164, 138] width 238 height 16
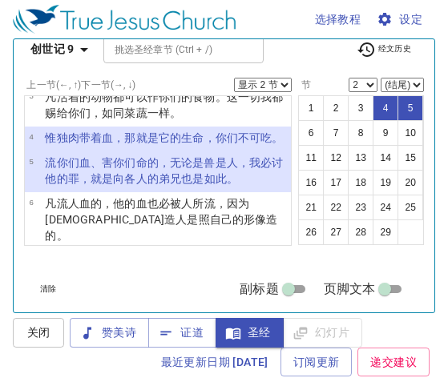
select select "4"
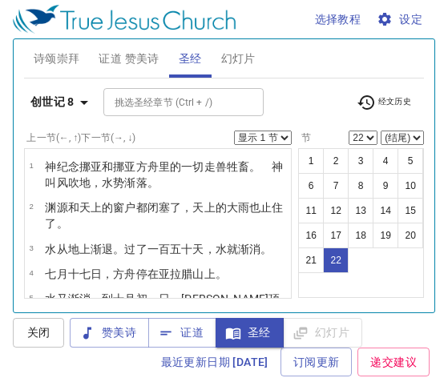
select select "22"
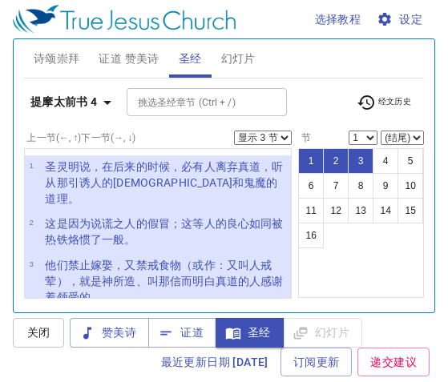
select select "3"
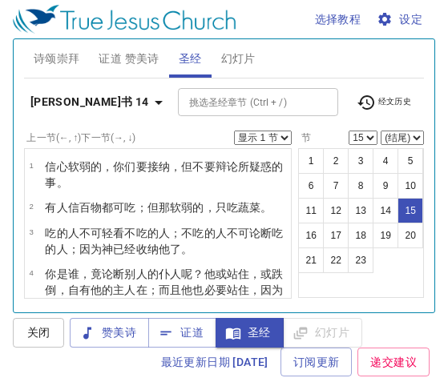
select select "15"
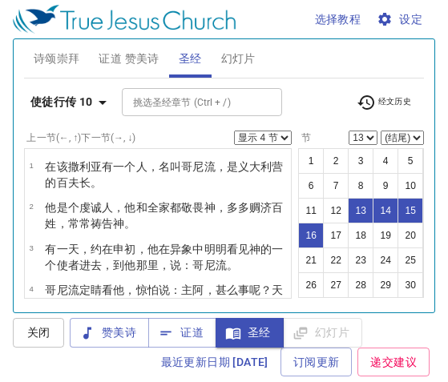
select select "4"
select select "13"
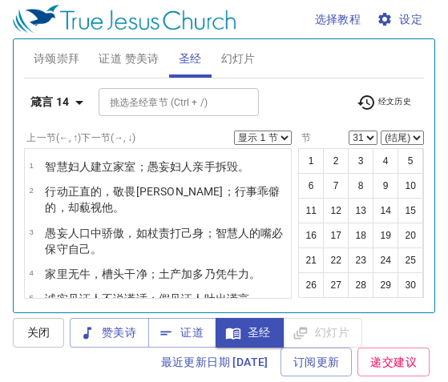
select select "31"
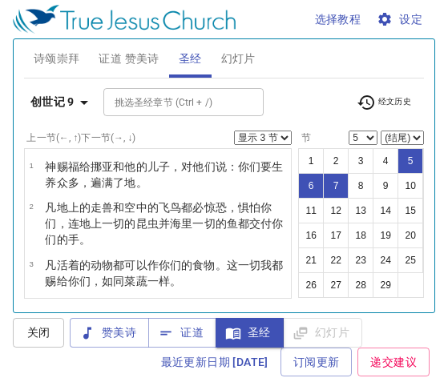
select select "3"
select select "5"
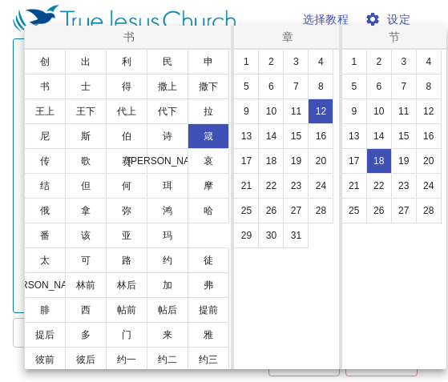
select select "18"
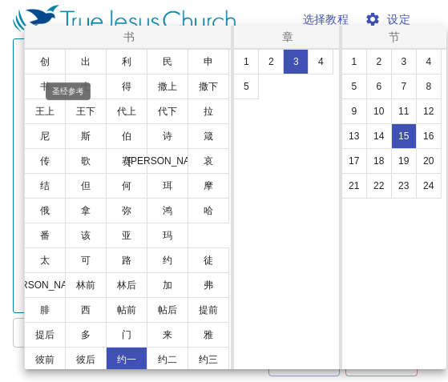
select select "15"
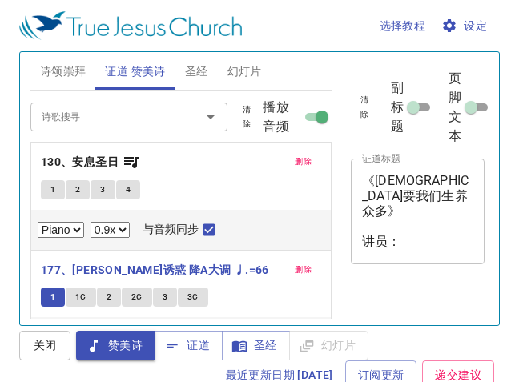
select select "0.9"
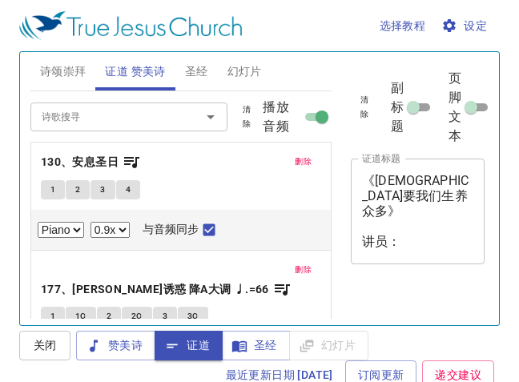
select select "0.9"
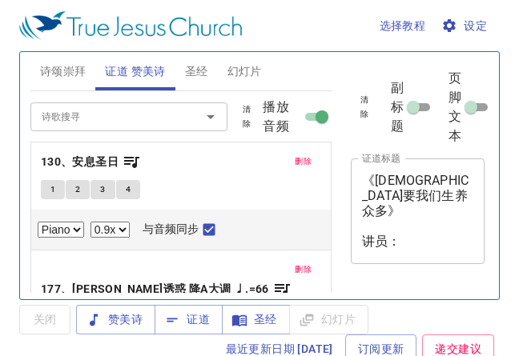
select select "0.9"
